Goal: Register for event/course

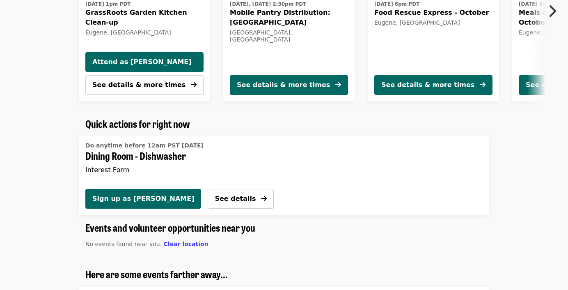
scroll to position [410, 0]
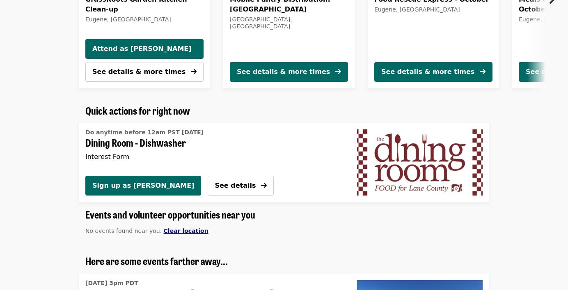
click at [170, 229] on span "Clear location" at bounding box center [186, 230] width 45 height 7
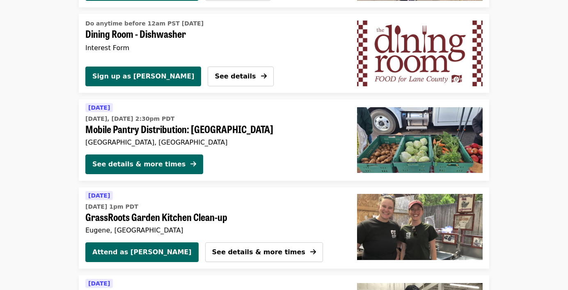
scroll to position [533, 0]
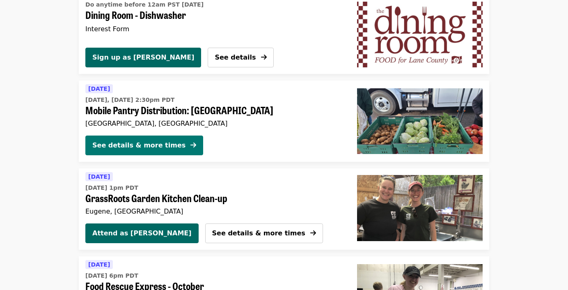
click at [190, 143] on icon "arrow-right icon" at bounding box center [193, 145] width 6 height 8
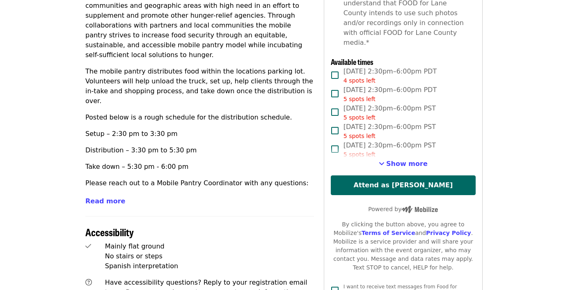
scroll to position [328, 0]
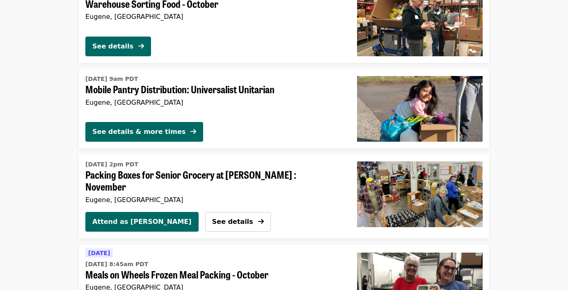
scroll to position [1107, 0]
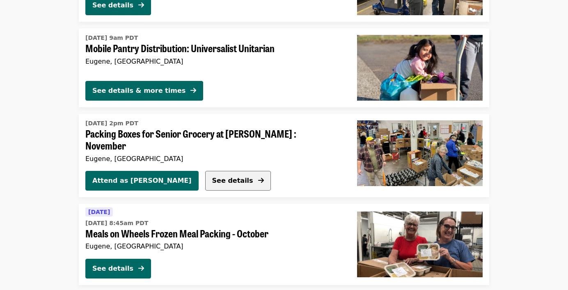
click at [212, 176] on span "See details" at bounding box center [232, 180] width 41 height 8
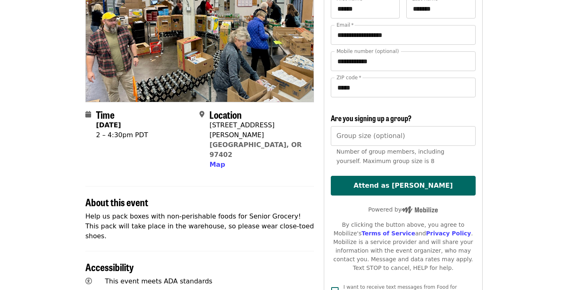
scroll to position [82, 0]
